Goal: Ask a question

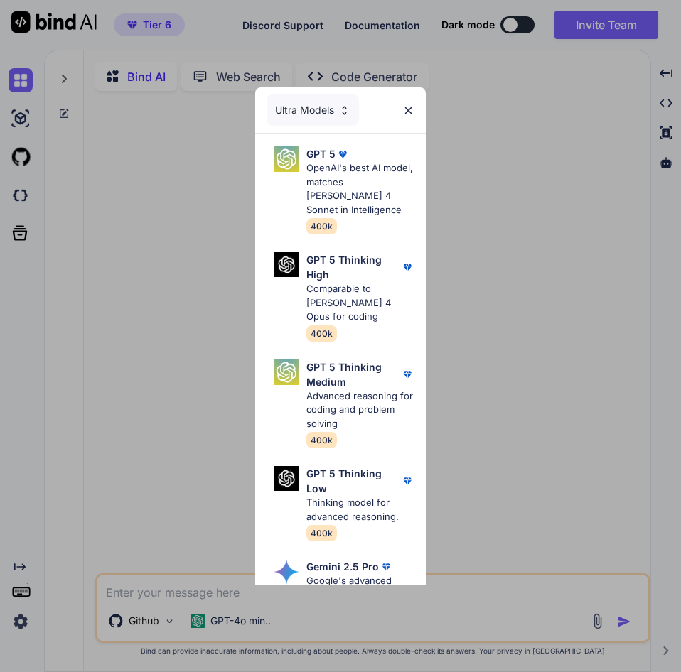
click at [201, 201] on div "Ultra Models GPT 5 OpenAI's best AI model, matches [PERSON_NAME] 4 Sonnet in In…" at bounding box center [340, 336] width 681 height 672
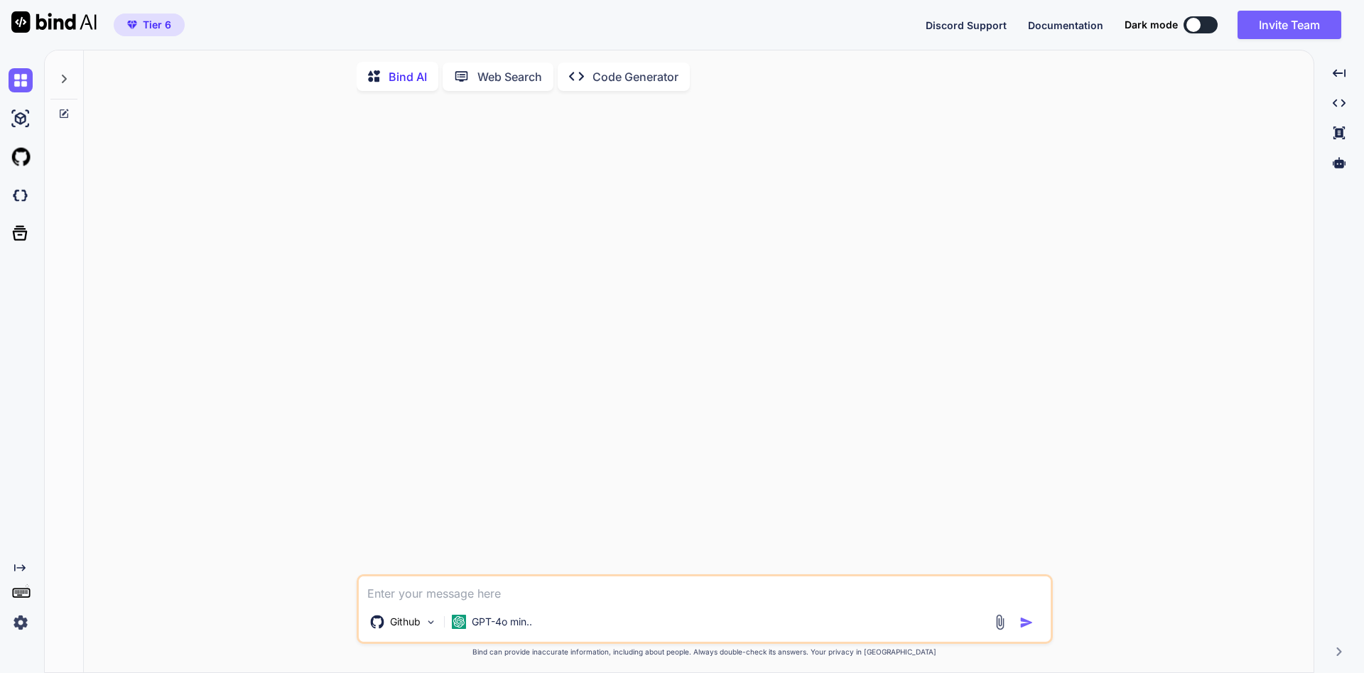
click at [58, 83] on icon at bounding box center [63, 78] width 11 height 11
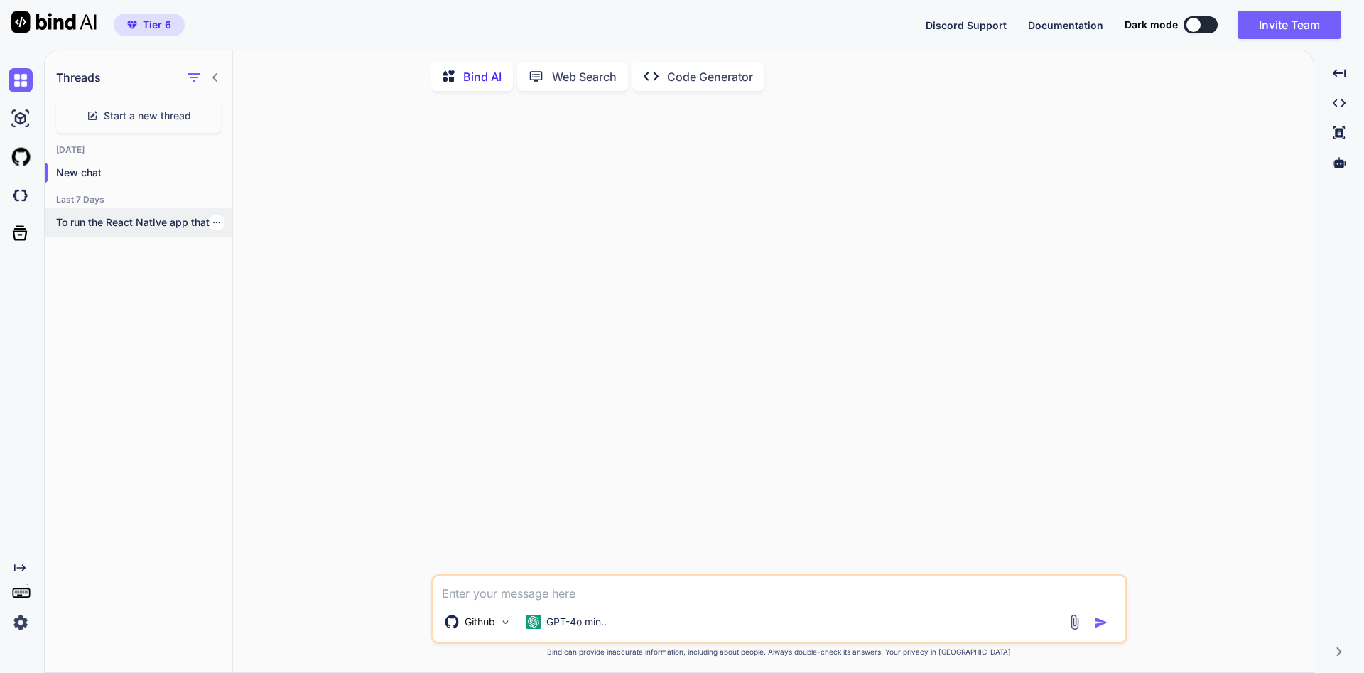
click at [117, 224] on p "To run the React Native app that..." at bounding box center [144, 222] width 176 height 14
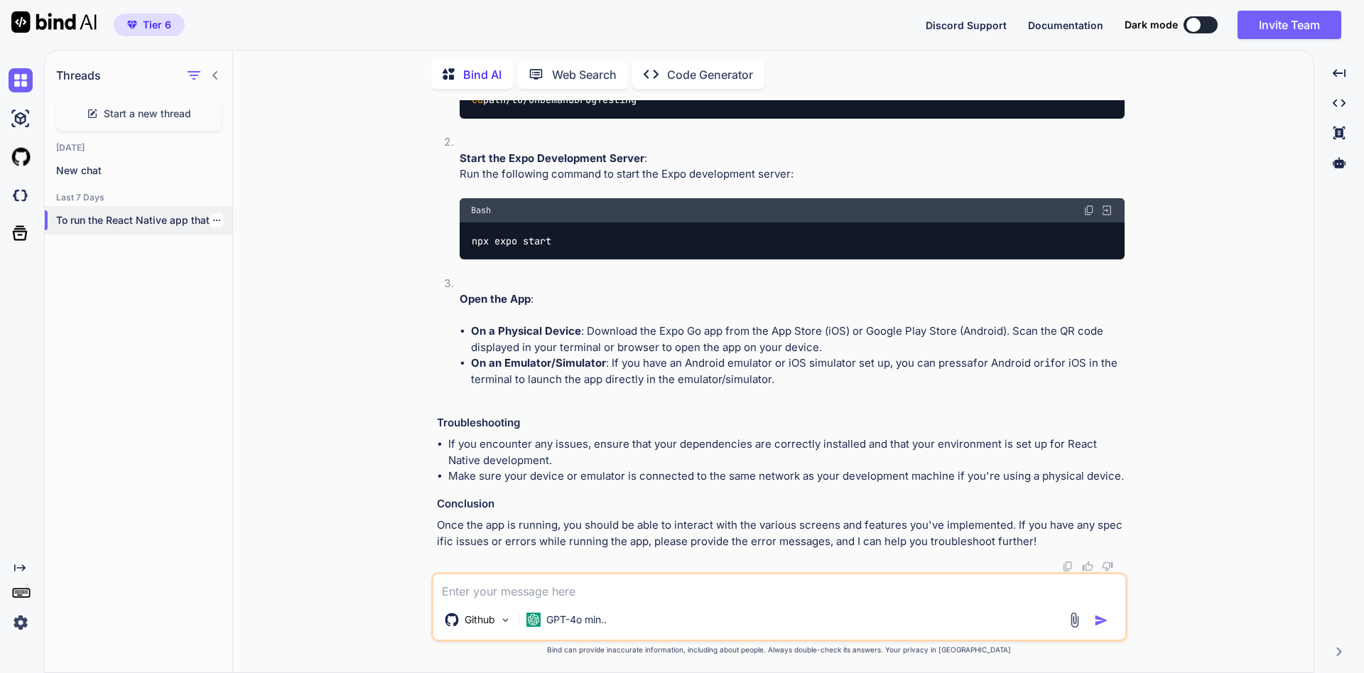
scroll to position [3107, 0]
click at [25, 84] on img at bounding box center [21, 80] width 24 height 24
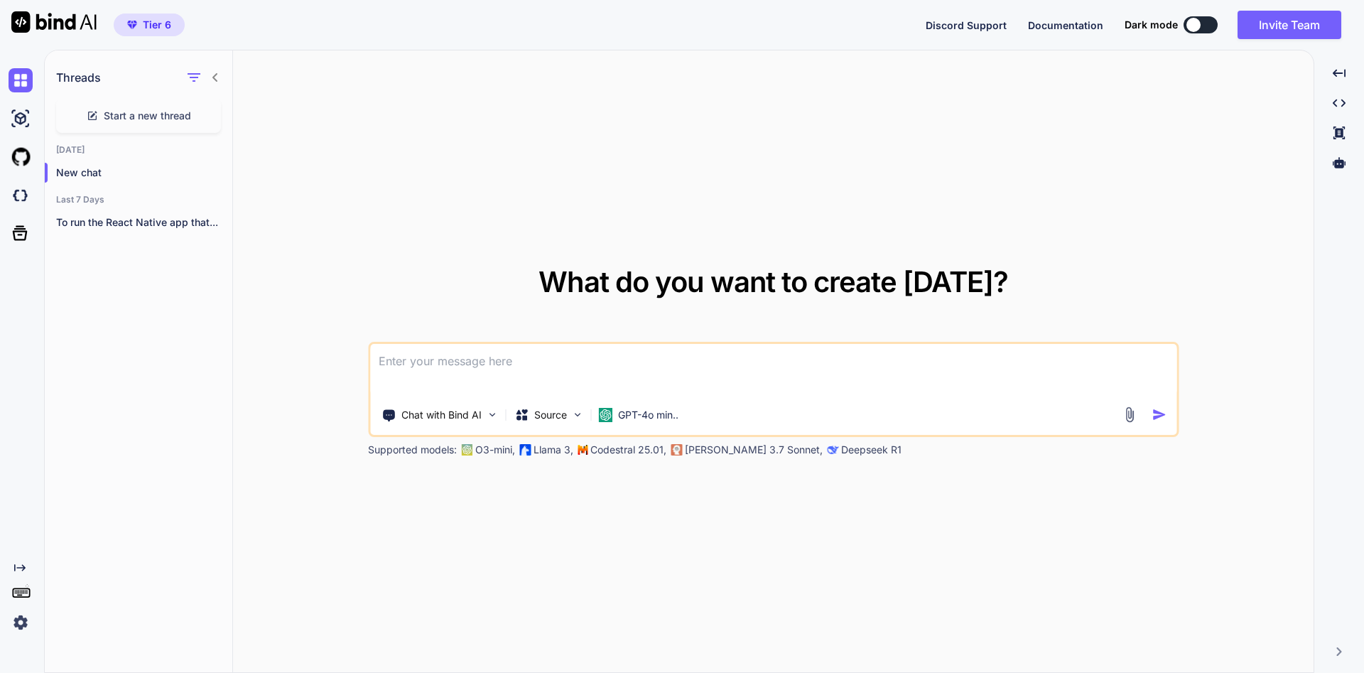
click at [20, 131] on div at bounding box center [24, 118] width 30 height 38
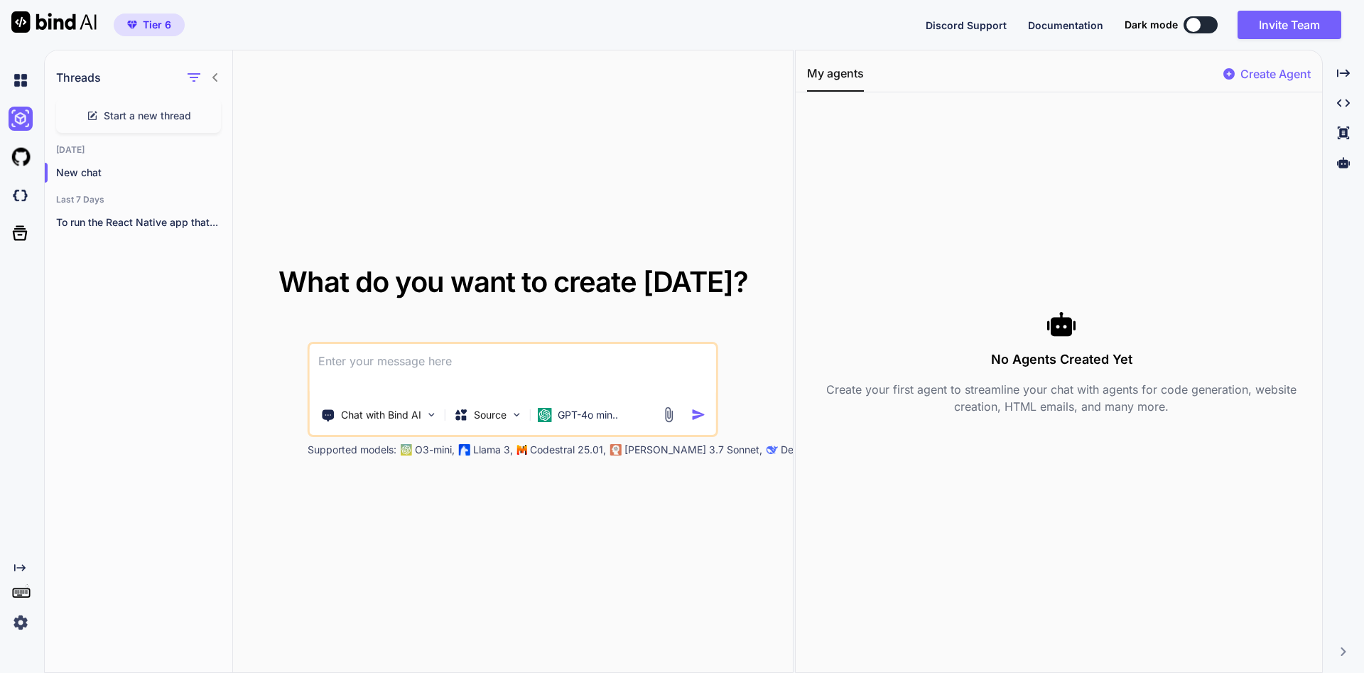
click at [58, 25] on img at bounding box center [53, 21] width 85 height 21
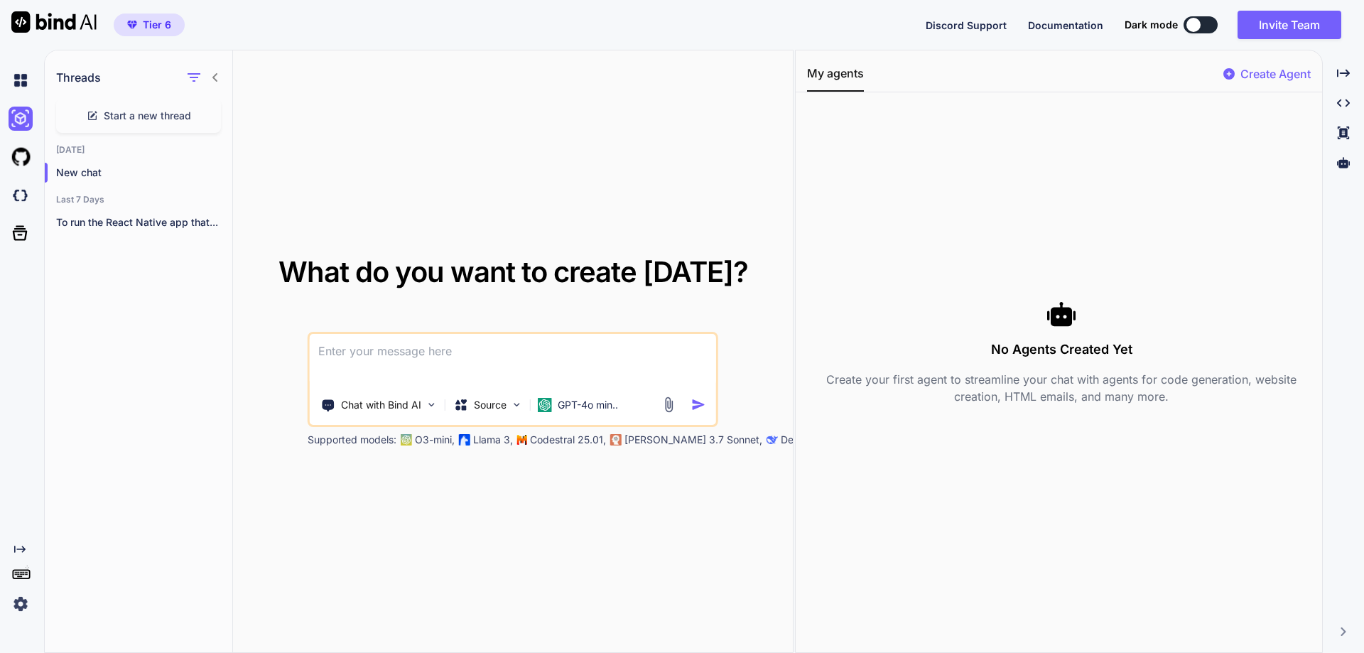
type textarea "x"
